Goal: Transaction & Acquisition: Purchase product/service

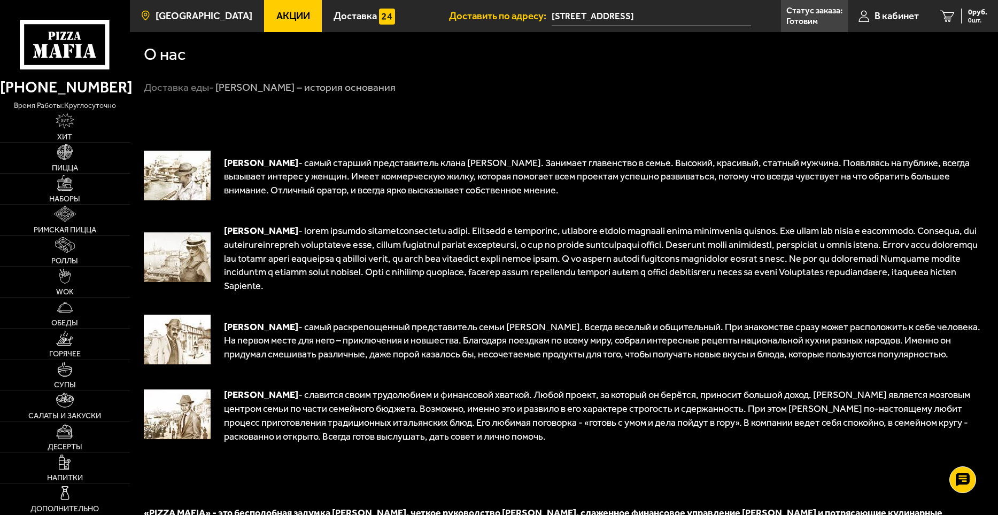
click at [186, 13] on span "[GEOGRAPHIC_DATA]" at bounding box center [204, 16] width 97 height 10
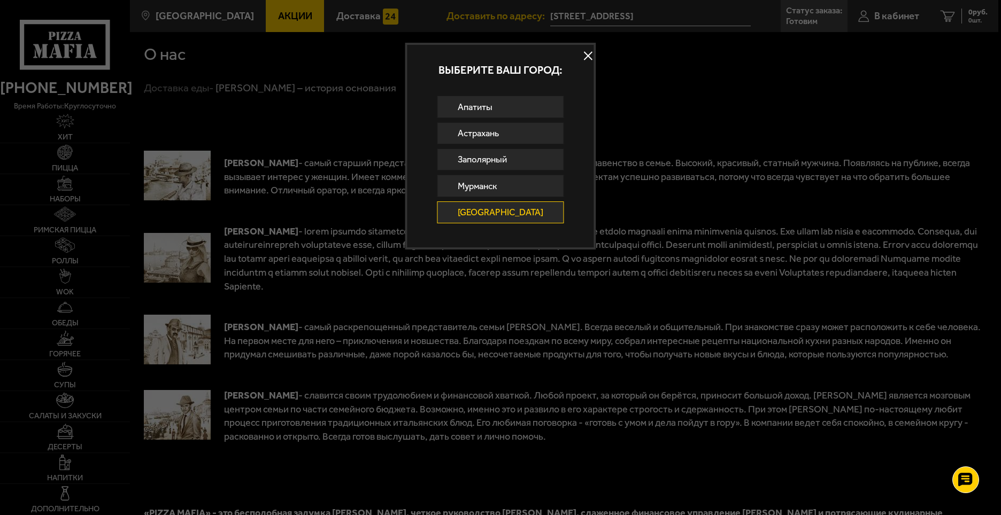
drag, startPoint x: 580, startPoint y: 57, endPoint x: 588, endPoint y: 57, distance: 8.0
click at [580, 57] on button at bounding box center [588, 56] width 16 height 16
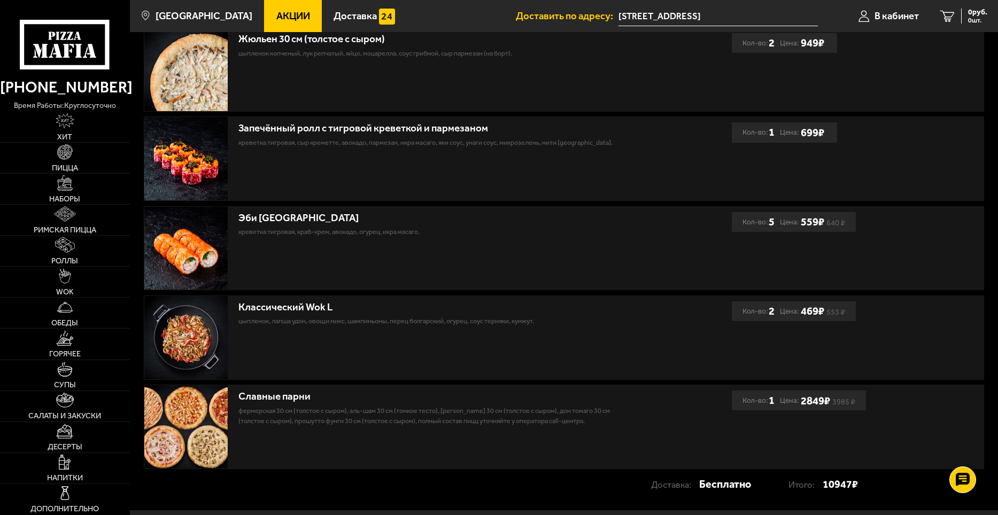
scroll to position [535, 0]
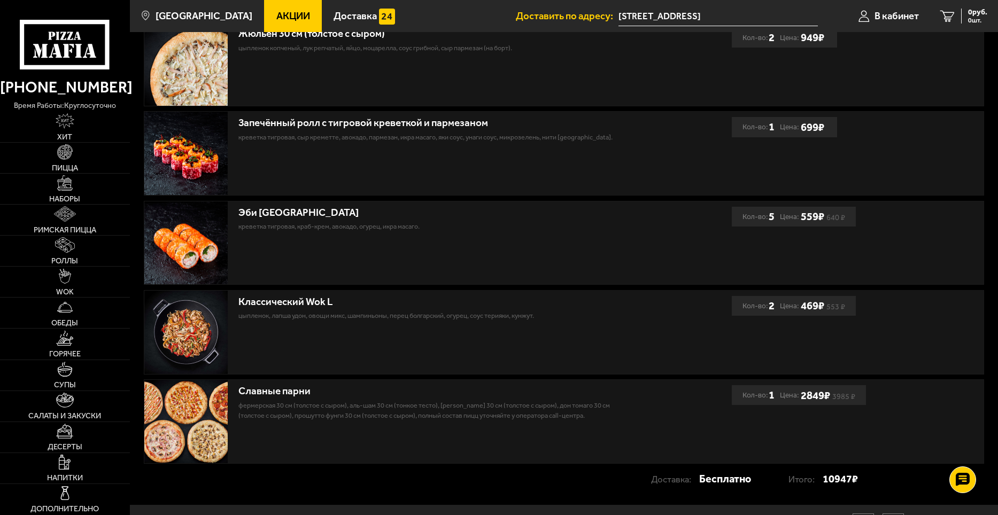
click at [178, 417] on img at bounding box center [185, 421] width 83 height 83
click at [276, 394] on div "Славные парни" at bounding box center [434, 391] width 393 height 12
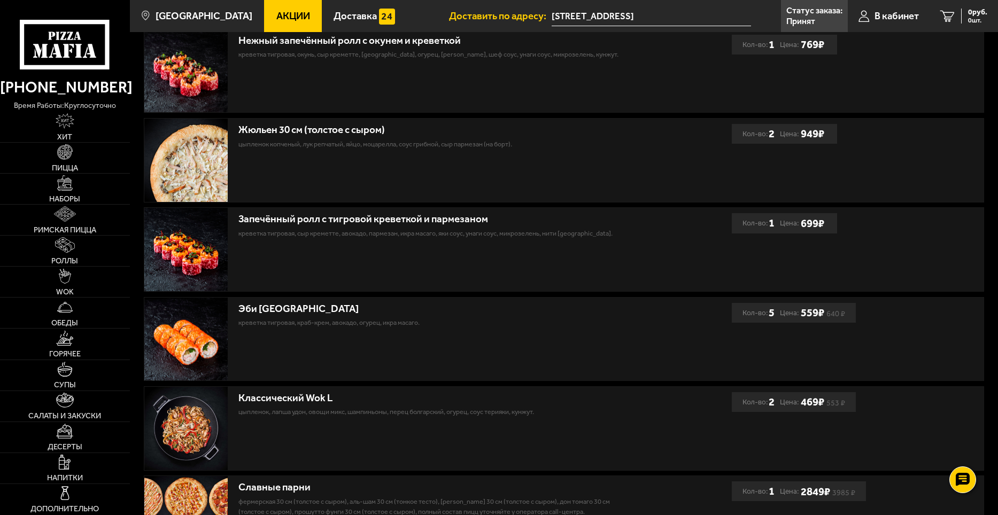
scroll to position [435, 0]
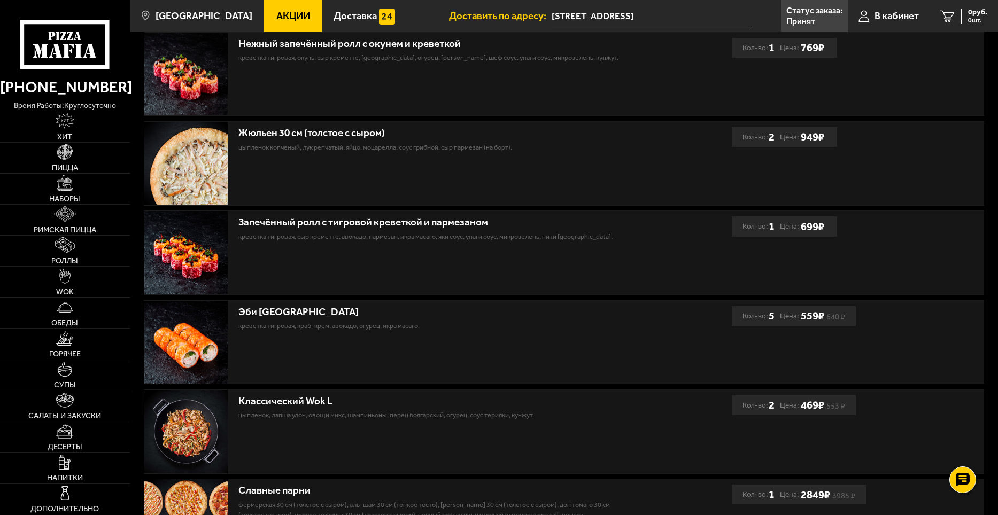
click at [606, 212] on div "Запечённый ролл с тигровой креветкой и пармезаном креветка тигровая, Сыр кремет…" at bounding box center [564, 253] width 840 height 84
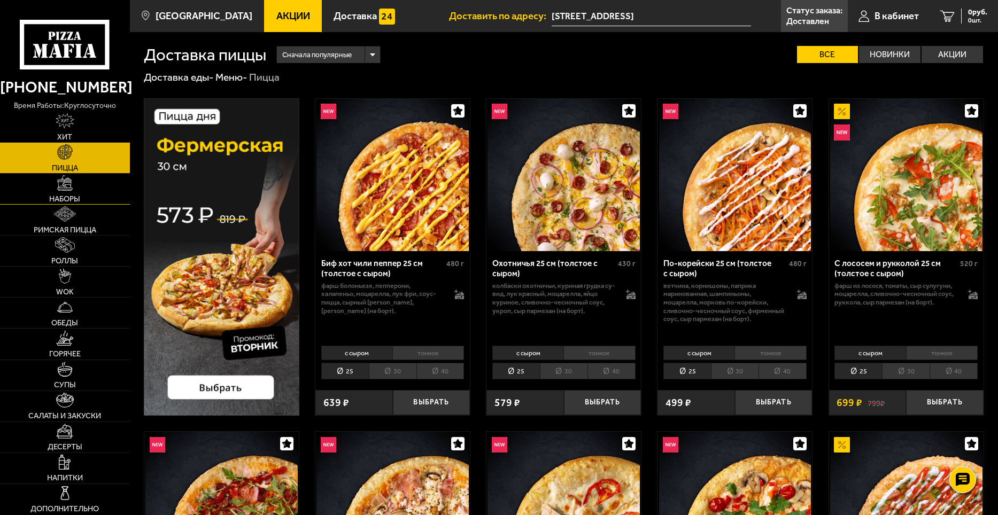
click at [100, 182] on link "Наборы" at bounding box center [65, 189] width 130 height 30
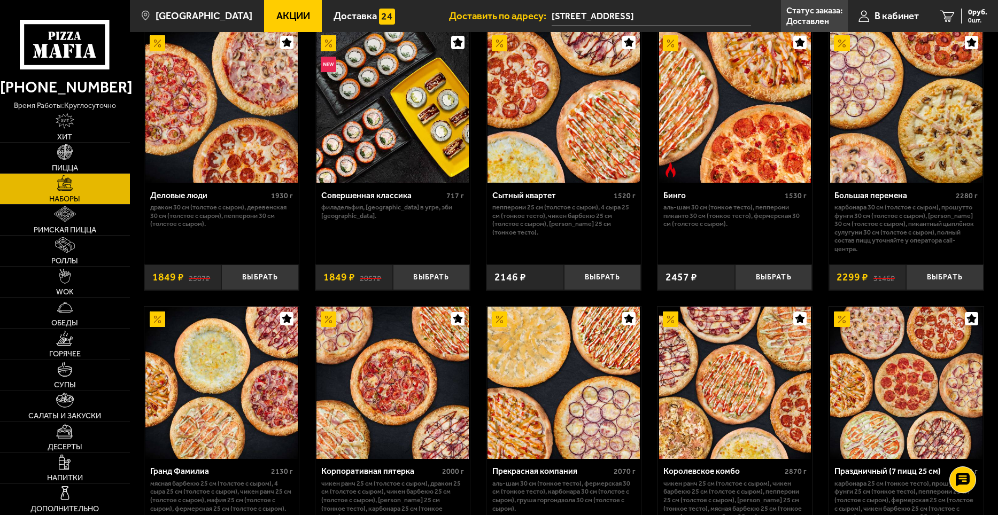
scroll to position [1444, 0]
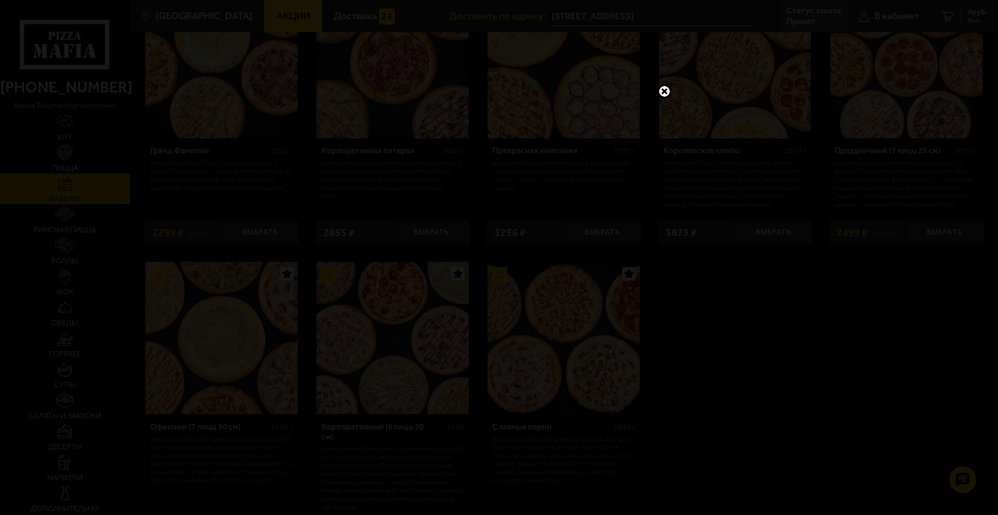
click at [663, 91] on link at bounding box center [665, 91] width 14 height 14
